Goal: Task Accomplishment & Management: Use online tool/utility

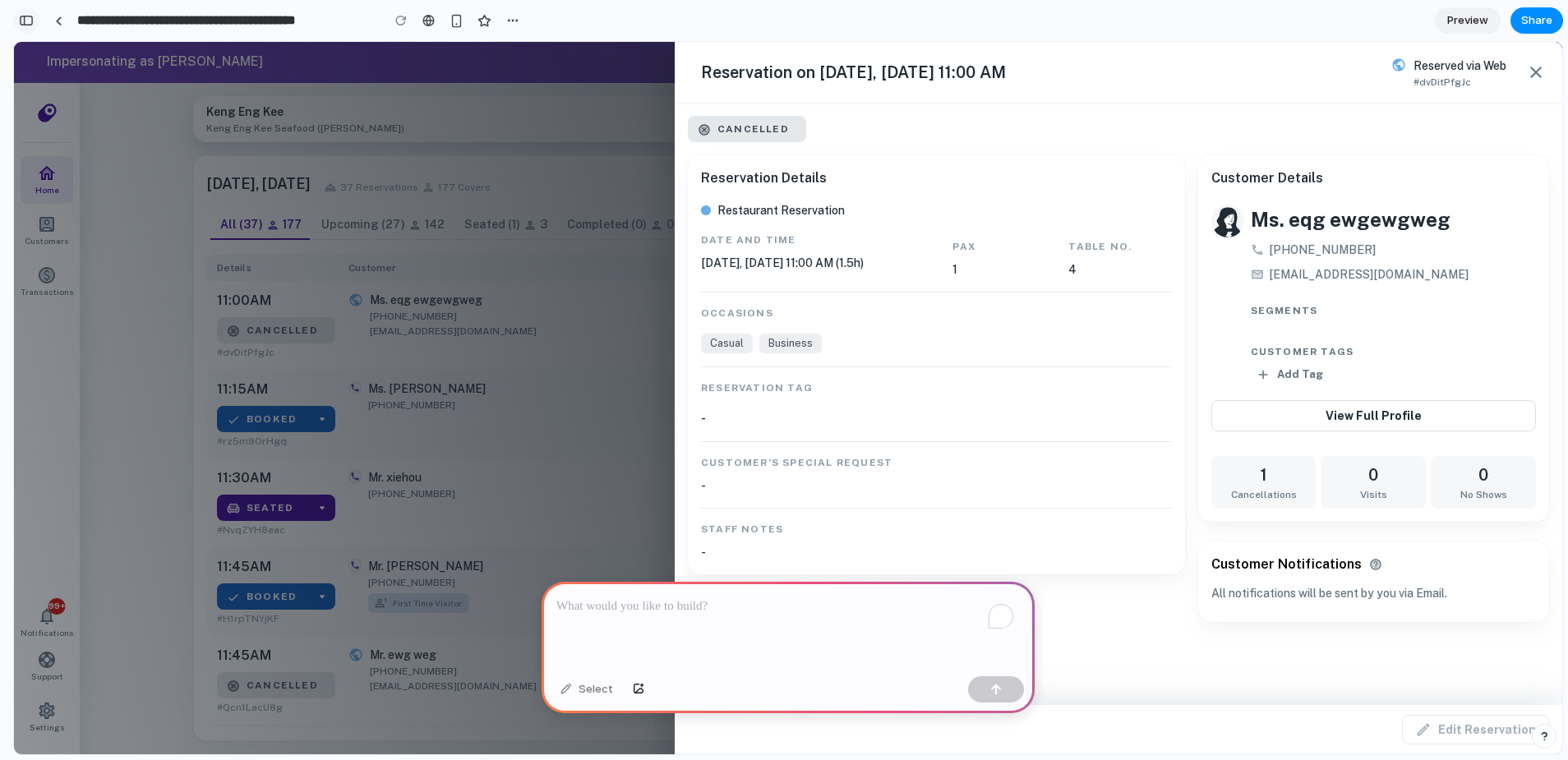
click at [23, 22] on div "button" at bounding box center [26, 21] width 15 height 11
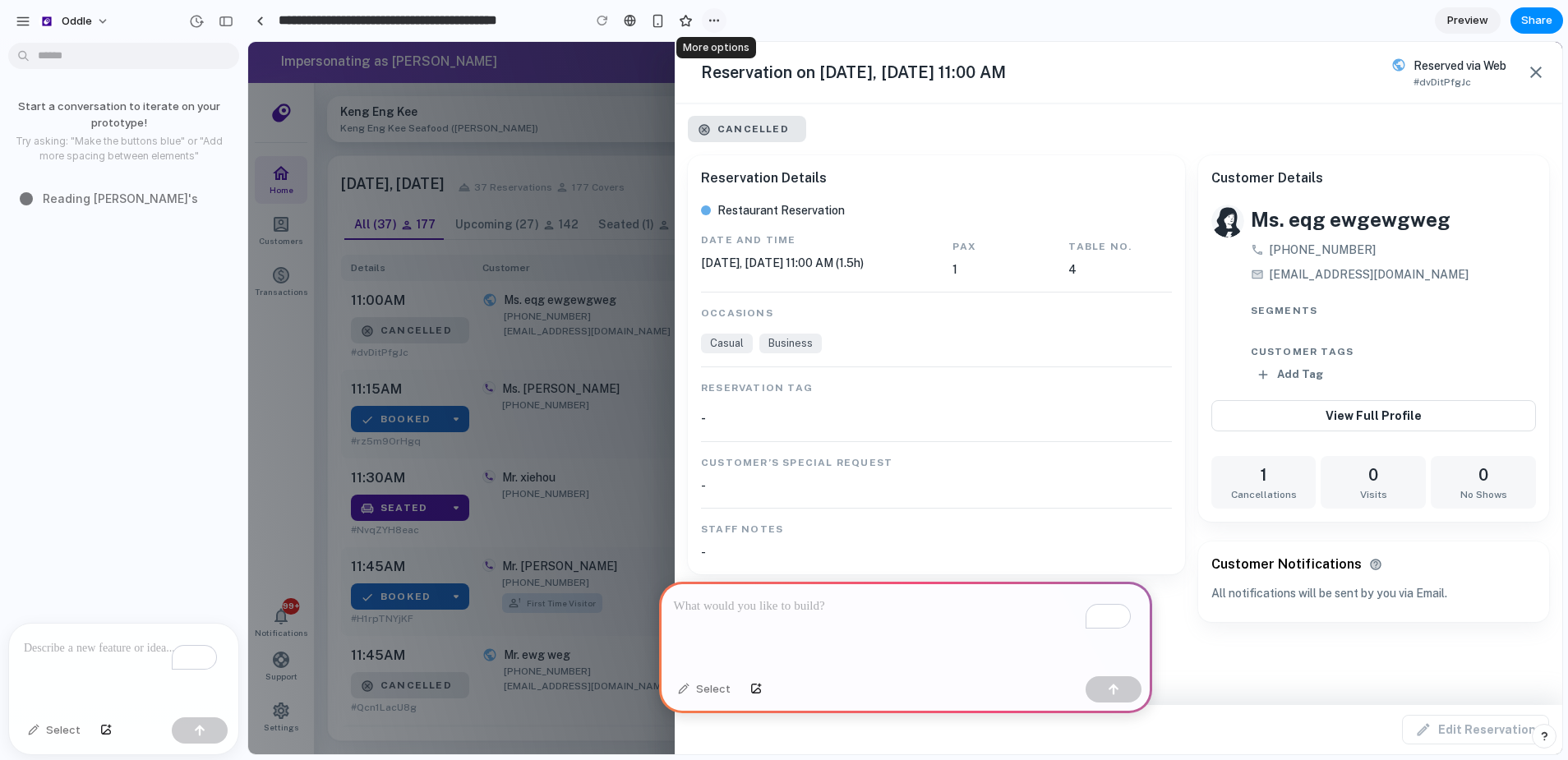
click at [717, 14] on div "button" at bounding box center [714, 21] width 13 height 13
click at [717, 14] on div "Duplicate Delete" at bounding box center [784, 380] width 1568 height 760
click at [99, 11] on button "Oddle" at bounding box center [75, 22] width 85 height 26
click at [104, 17] on div "Settings Invite members Change theme Sign out" at bounding box center [784, 380] width 1568 height 760
click at [21, 28] on button "button" at bounding box center [23, 22] width 25 height 25
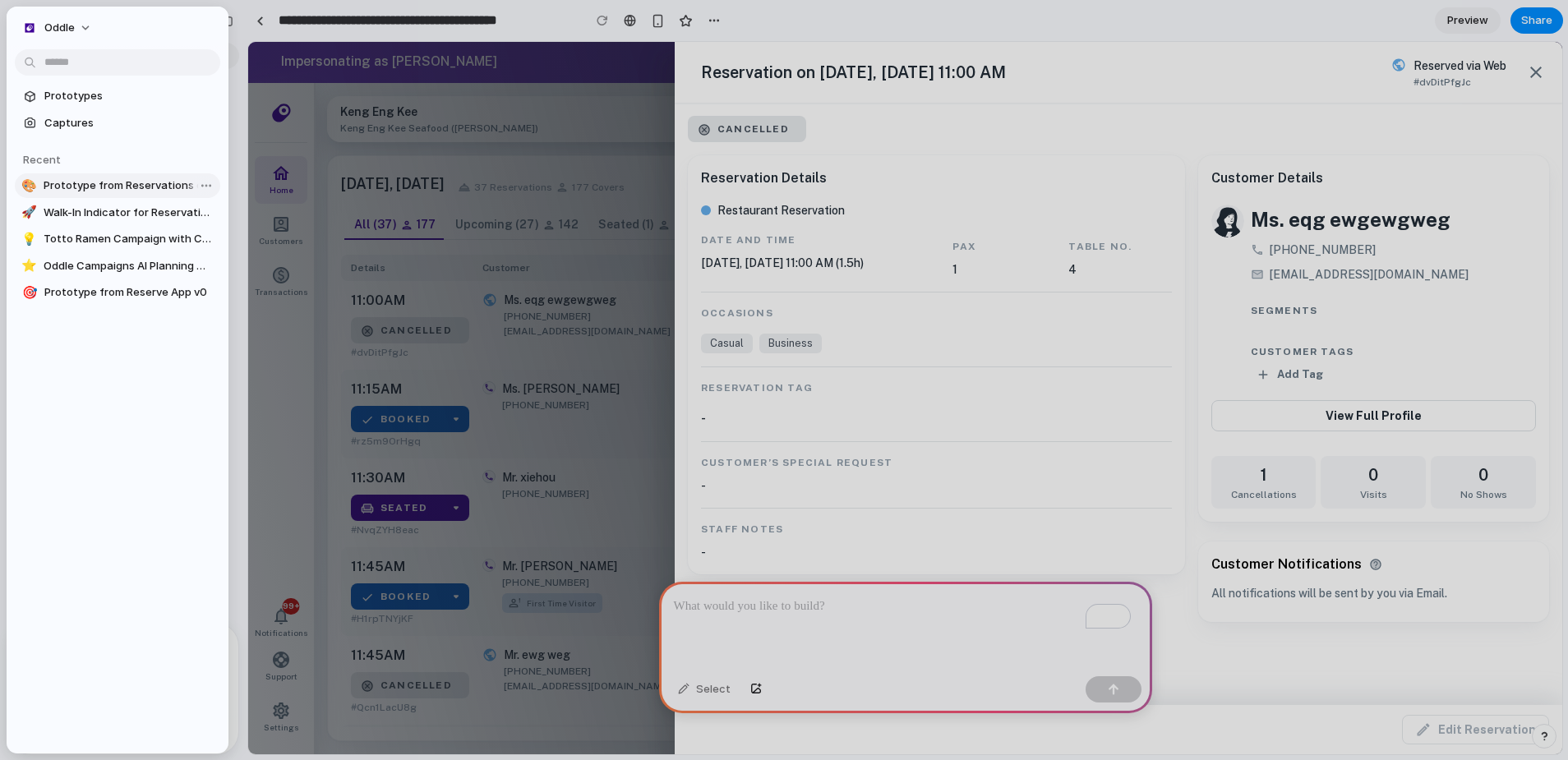
click at [127, 179] on span "Prototype from Reservations on [DATE] 11 AM" at bounding box center [129, 185] width 170 height 16
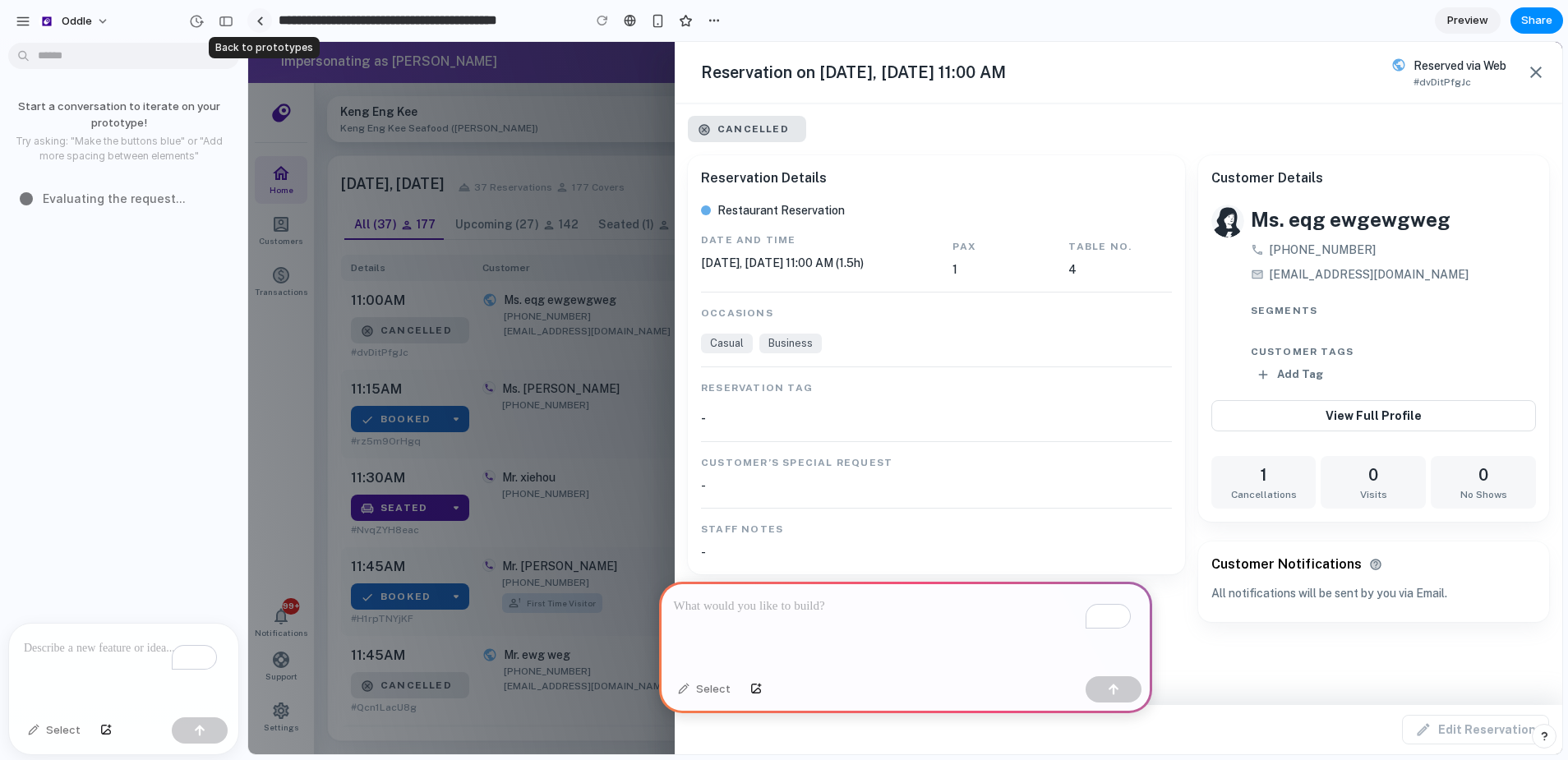
click at [269, 21] on link at bounding box center [260, 21] width 25 height 25
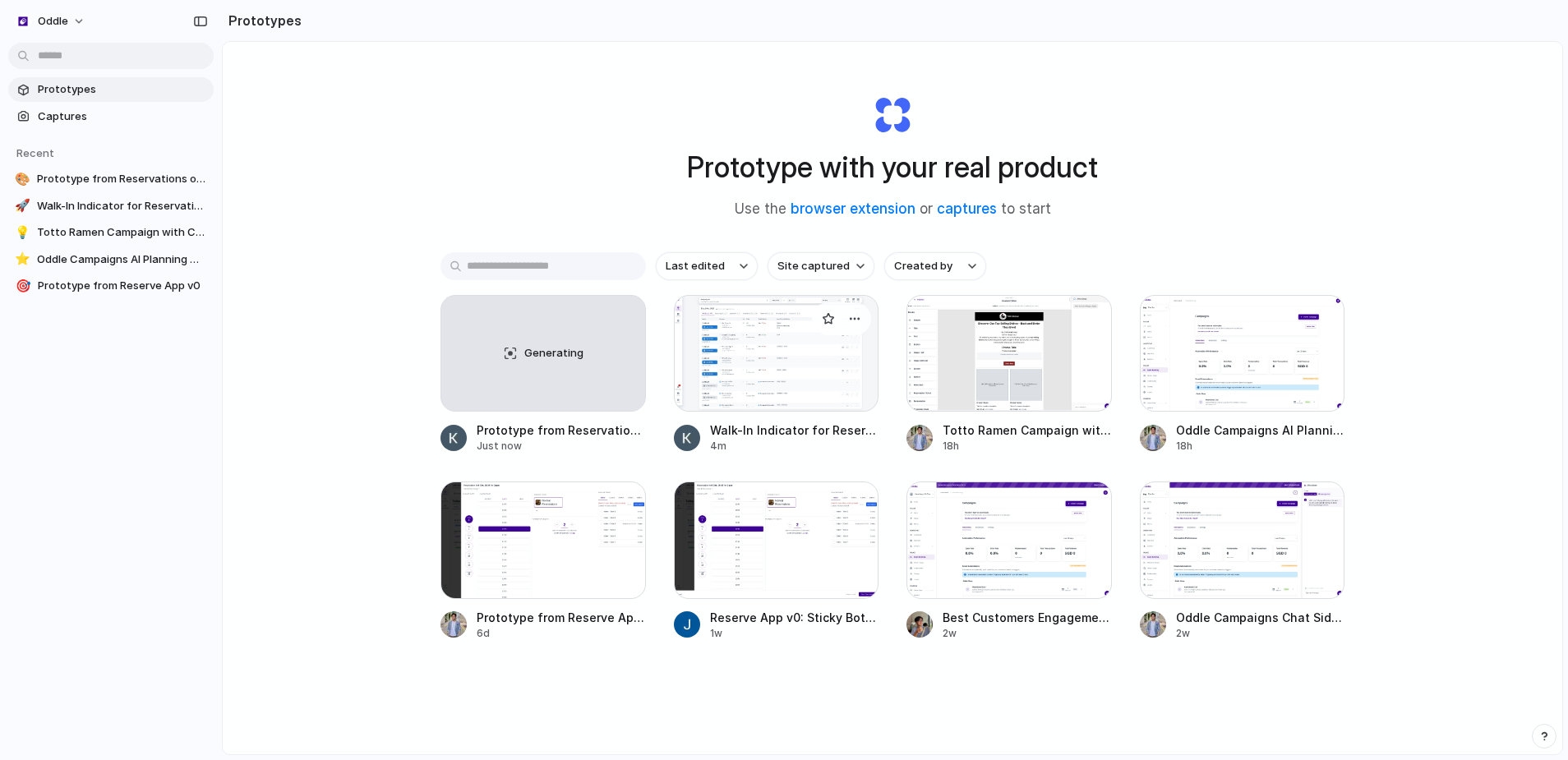
click at [809, 386] on div at bounding box center [776, 353] width 205 height 116
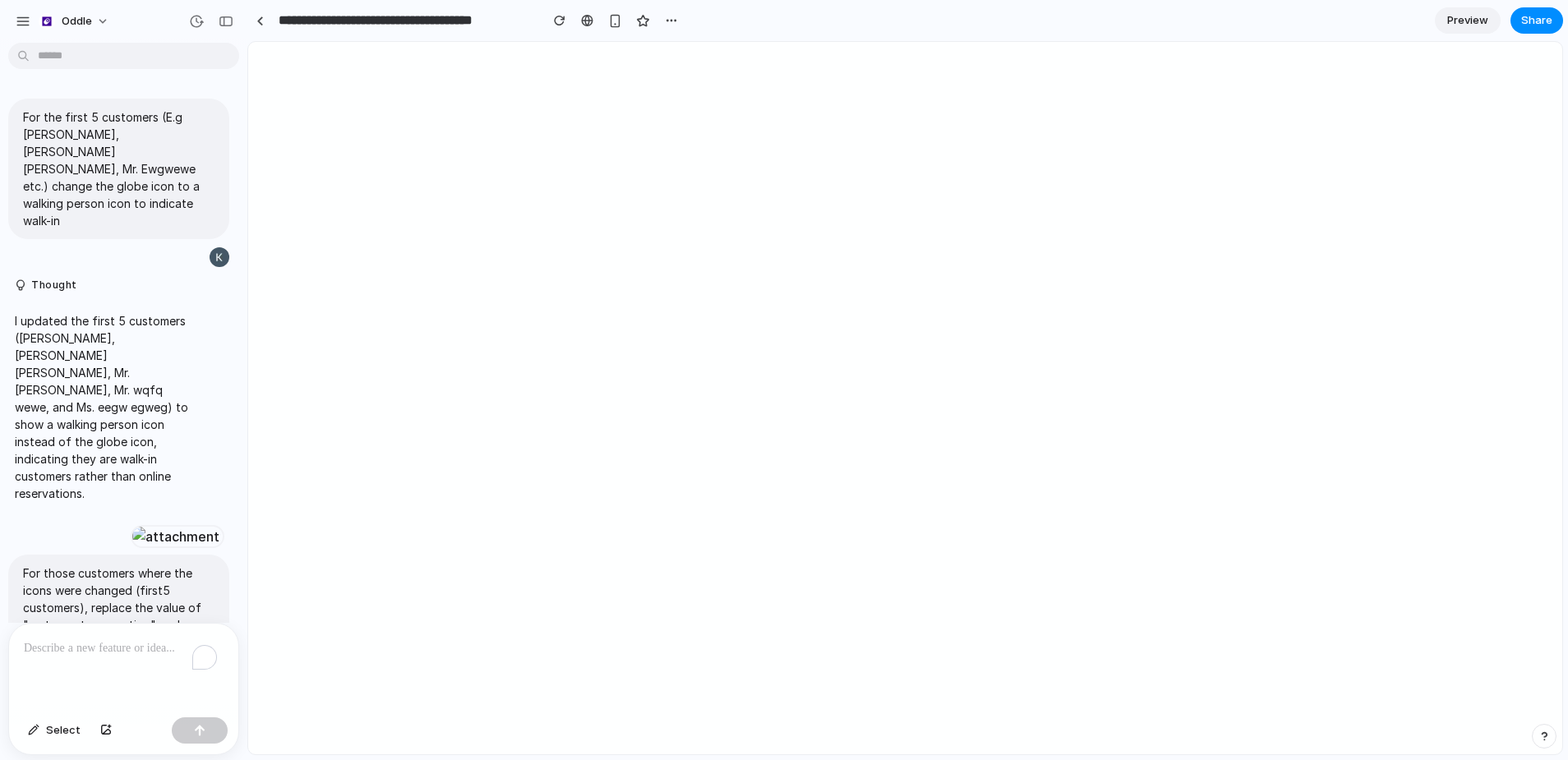
scroll to position [3893, 0]
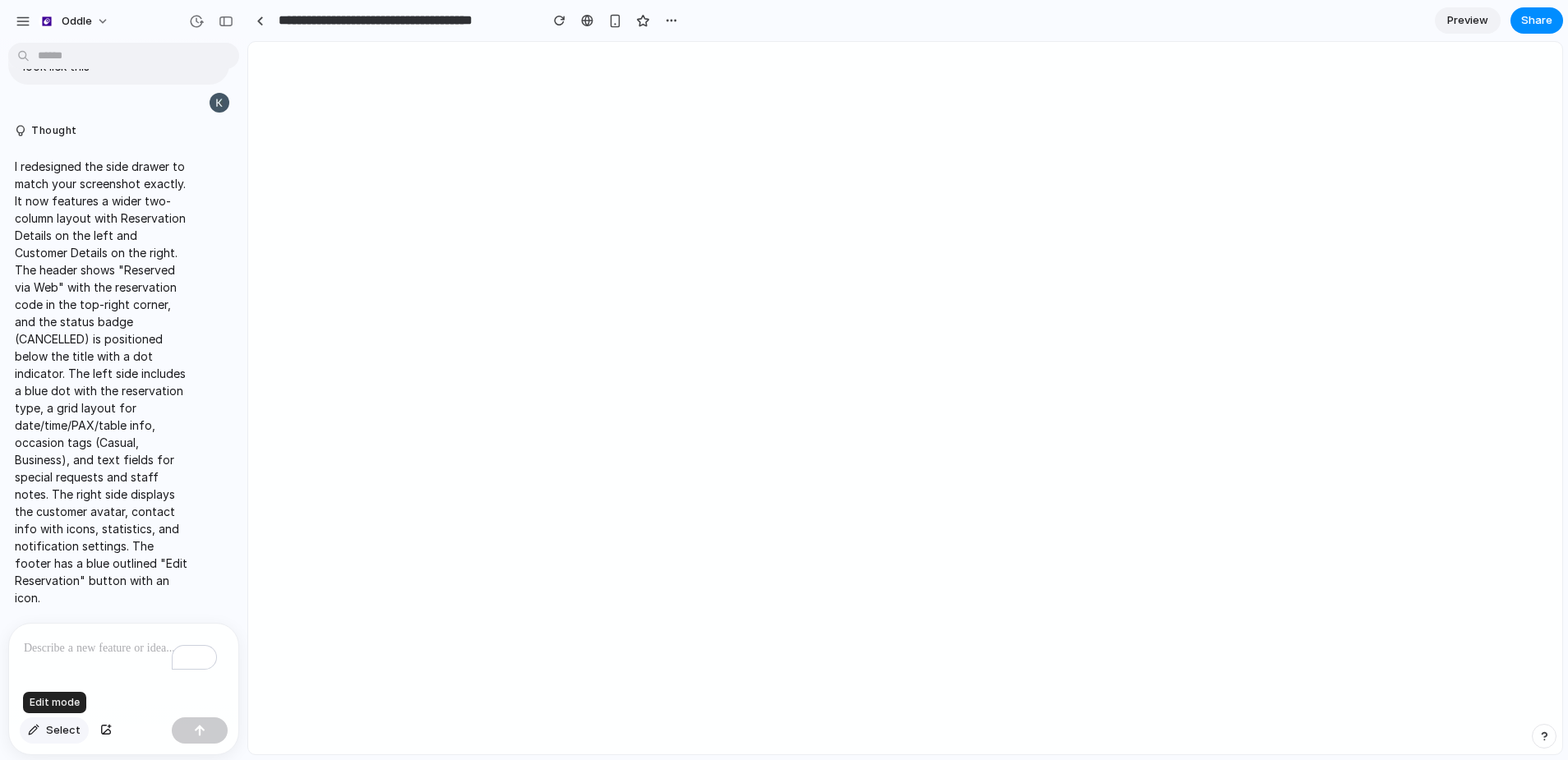
click at [72, 732] on span "Select" at bounding box center [63, 730] width 35 height 16
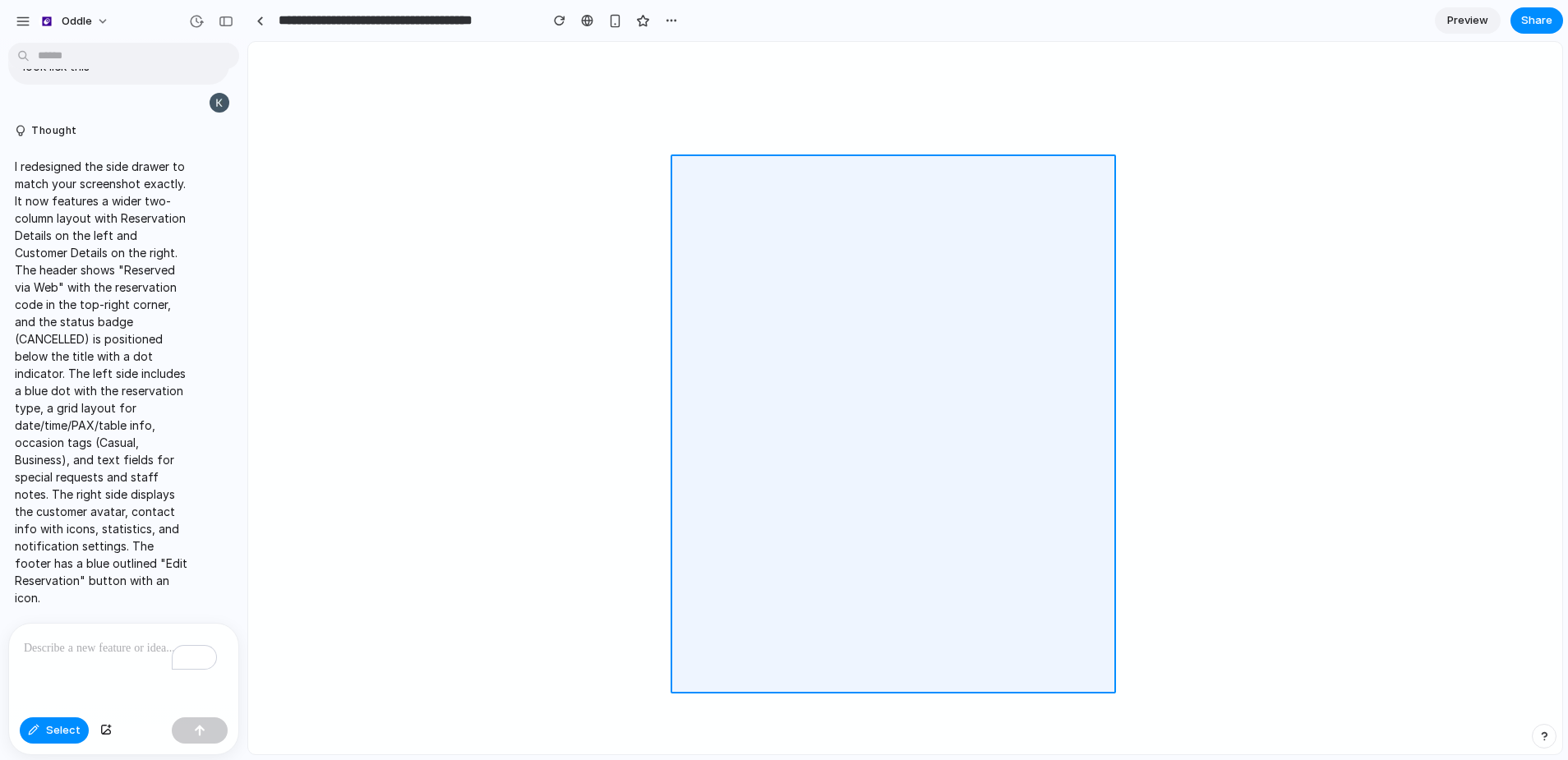
click at [953, 604] on div at bounding box center [905, 398] width 1315 height 713
